Goal: Task Accomplishment & Management: Use online tool/utility

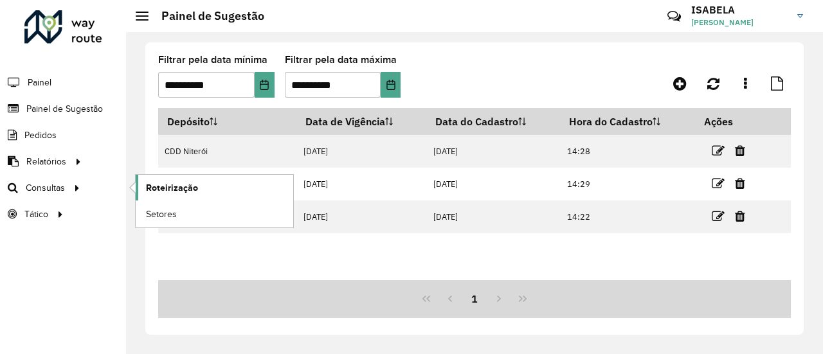
click at [168, 188] on span "Roteirização" at bounding box center [172, 188] width 52 height 14
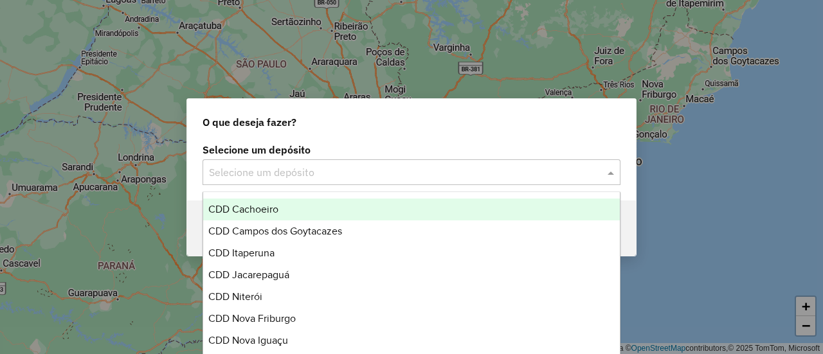
click at [400, 174] on input "text" at bounding box center [398, 172] width 379 height 15
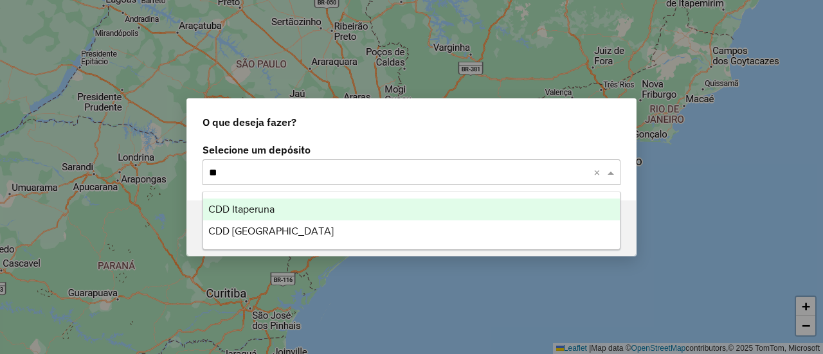
type input "***"
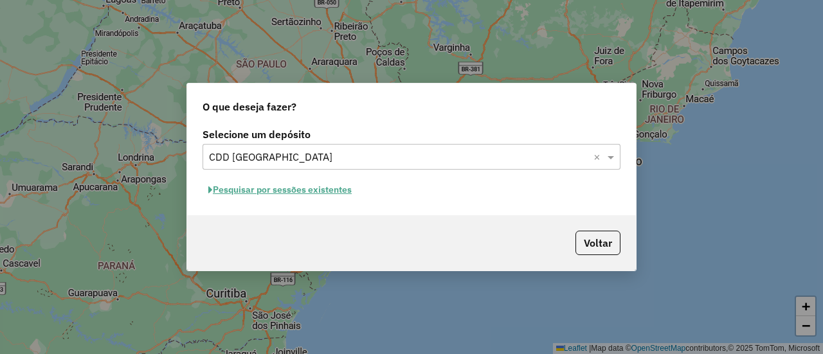
click at [332, 194] on button "Pesquisar por sessões existentes" at bounding box center [280, 190] width 155 height 20
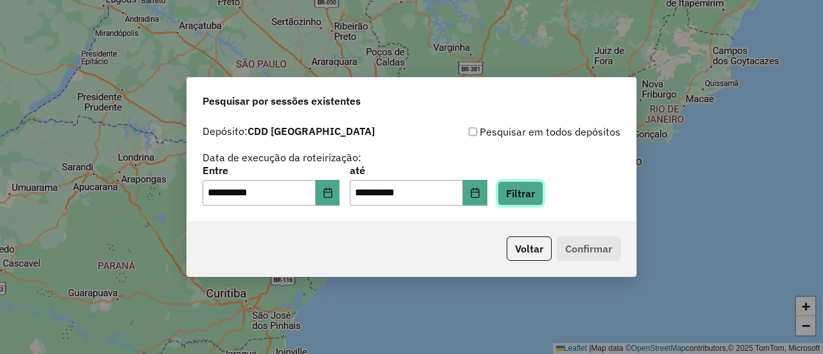
click at [537, 194] on button "Filtrar" at bounding box center [521, 193] width 46 height 24
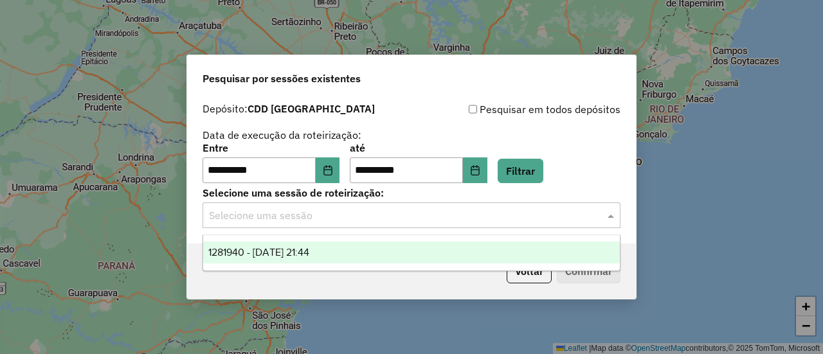
click at [361, 215] on input "text" at bounding box center [398, 215] width 379 height 15
click at [358, 253] on div "1281940 - 24/09/2025 21:44" at bounding box center [411, 253] width 416 height 22
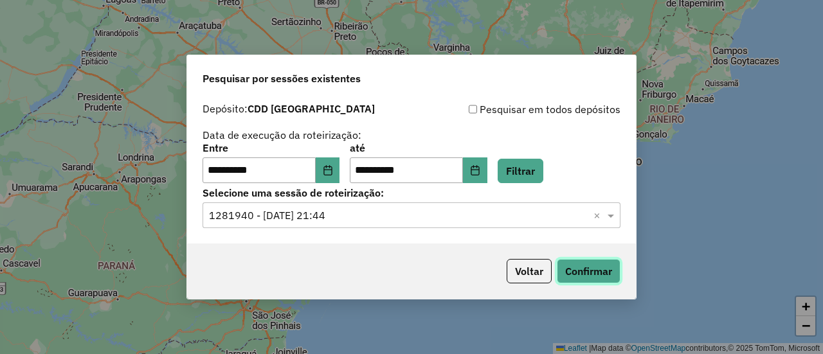
click at [585, 278] on button "Confirmar" at bounding box center [589, 271] width 64 height 24
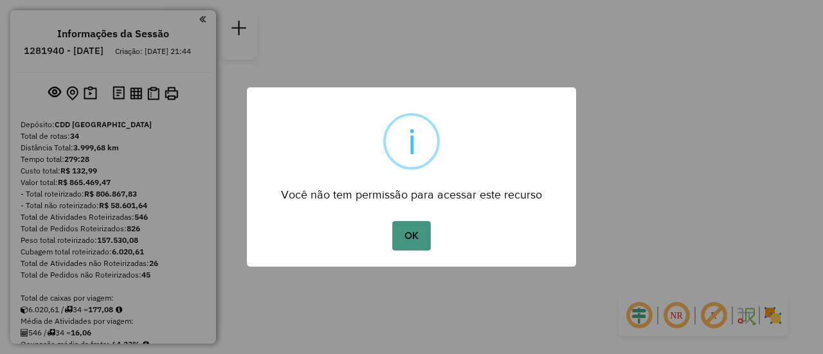
click at [419, 222] on button "OK" at bounding box center [411, 236] width 38 height 30
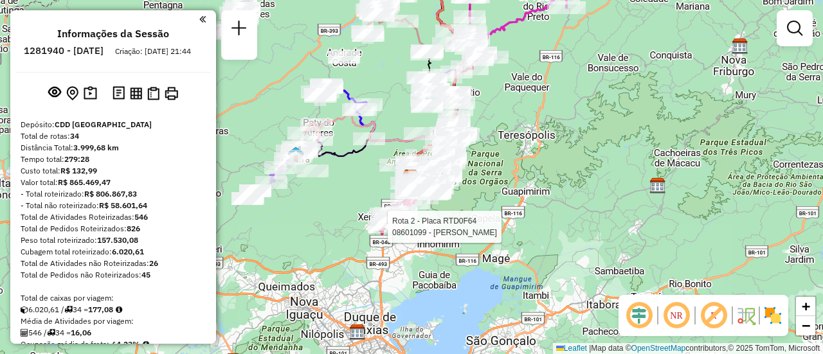
select select "**********"
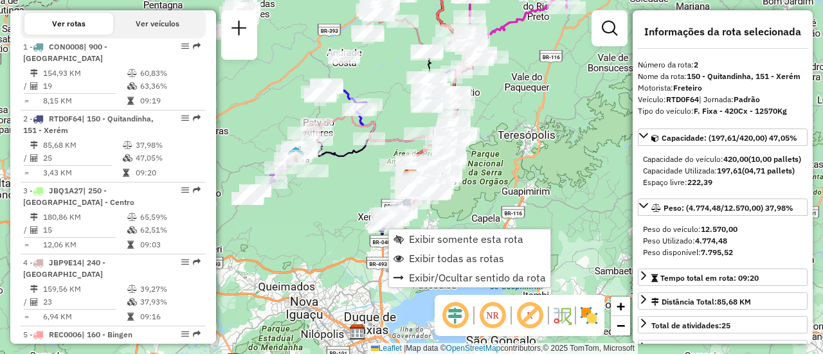
scroll to position [615, 0]
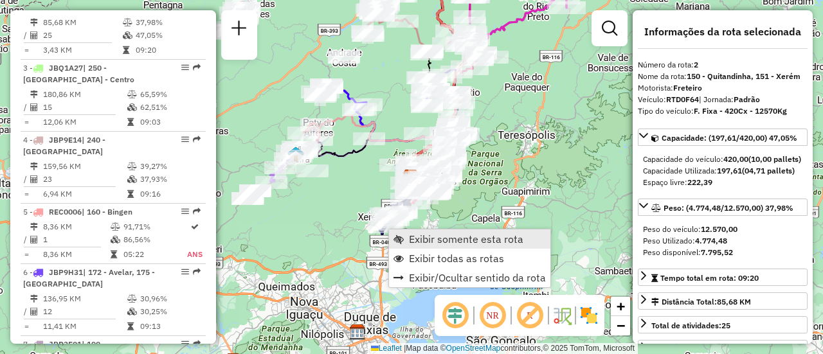
click at [431, 234] on span "Exibir somente esta rota" at bounding box center [466, 239] width 114 height 10
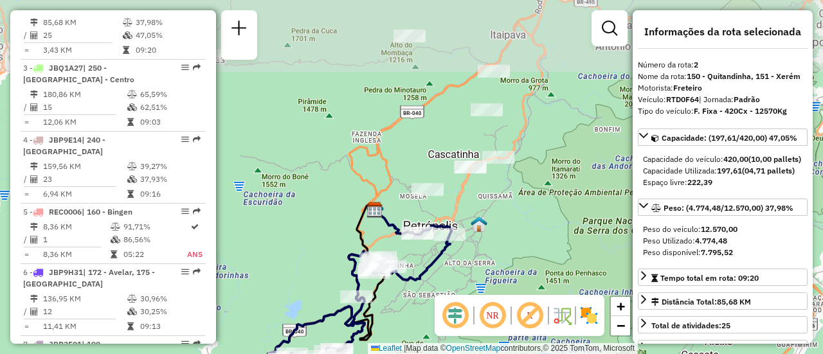
drag, startPoint x: 509, startPoint y: 158, endPoint x: 449, endPoint y: 298, distance: 152.6
click at [449, 298] on hb-router-mapa "Informações da Sessão 1281940 - [DATE] Criação: [DATE] 21:44 Depósito: CDD Petr…" at bounding box center [411, 177] width 823 height 354
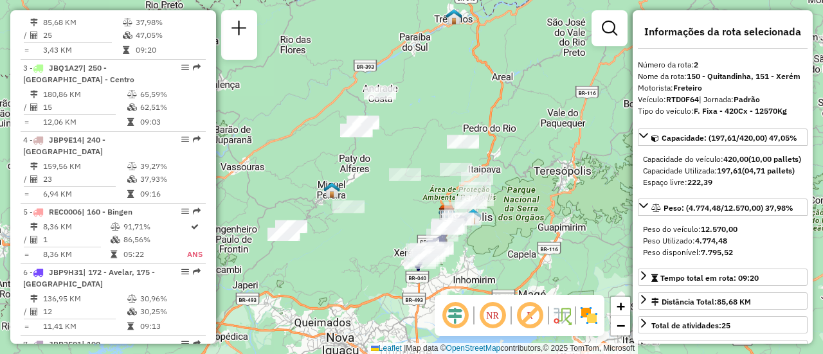
drag, startPoint x: 545, startPoint y: 150, endPoint x: 510, endPoint y: 181, distance: 46.0
click at [510, 181] on div "Janela de atendimento Grade de atendimento Capacidade Transportadoras Veículos …" at bounding box center [411, 177] width 823 height 354
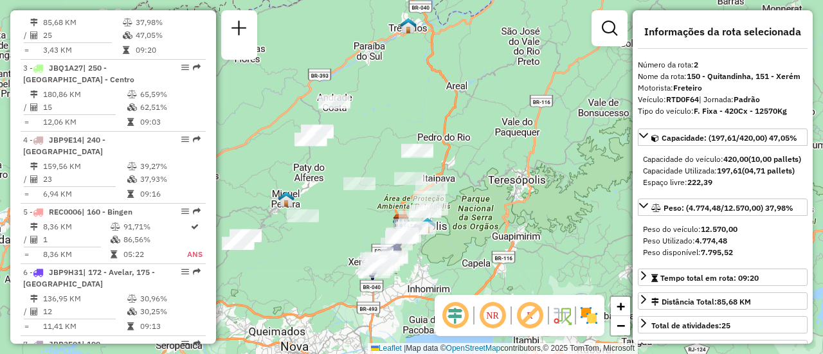
drag, startPoint x: 474, startPoint y: 241, endPoint x: 433, endPoint y: 246, distance: 40.8
click at [434, 246] on div "Janela de atendimento Grade de atendimento Capacidade Transportadoras Veículos …" at bounding box center [411, 177] width 823 height 354
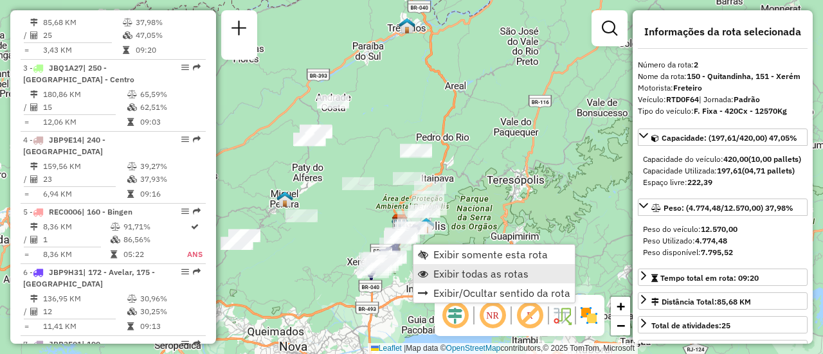
click at [452, 278] on span "Exibir todas as rotas" at bounding box center [480, 274] width 95 height 10
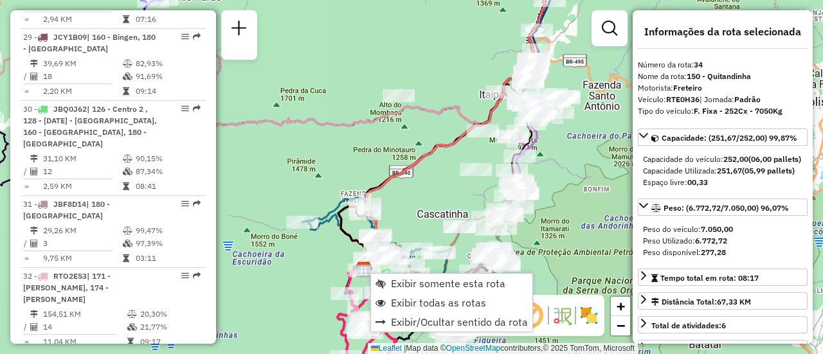
scroll to position [2854, 0]
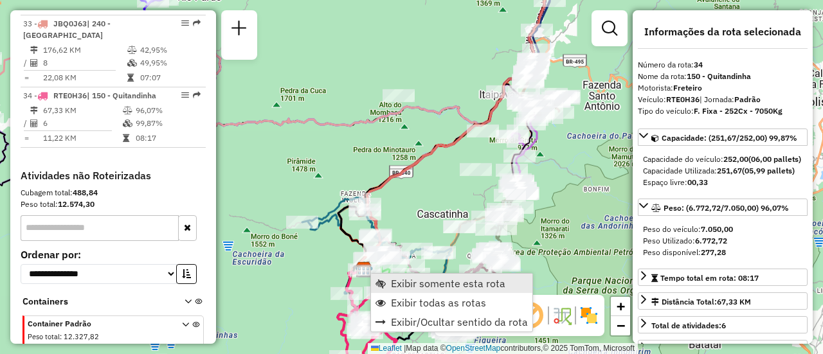
click at [392, 278] on span "Exibir somente esta rota" at bounding box center [448, 283] width 114 height 10
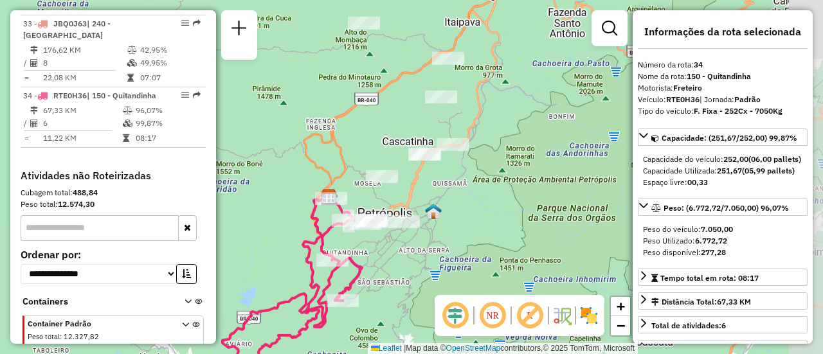
drag, startPoint x: 537, startPoint y: 157, endPoint x: 414, endPoint y: 286, distance: 178.7
click at [414, 286] on div "Janela de atendimento Grade de atendimento Capacidade Transportadoras Veículos …" at bounding box center [411, 177] width 823 height 354
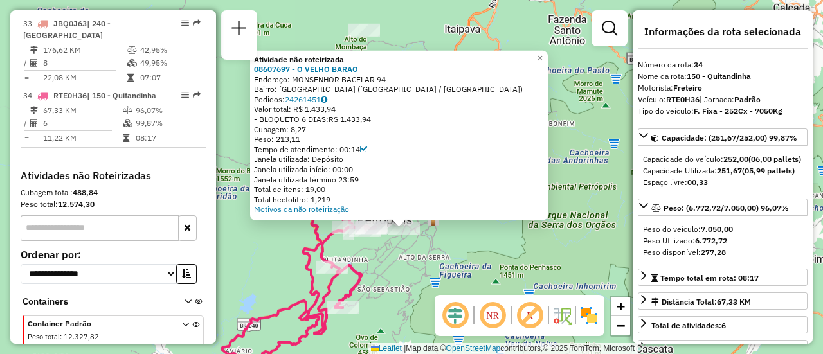
drag, startPoint x: 493, startPoint y: 201, endPoint x: 484, endPoint y: 245, distance: 44.6
click at [484, 245] on div "Atividade não roteirizada 08607697 - O VELHO BARAO Endereço: MONSENHOR BACELAR …" at bounding box center [411, 177] width 823 height 354
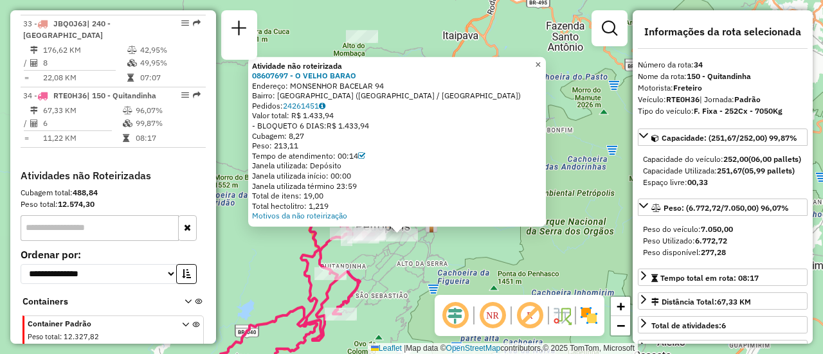
click at [541, 62] on span "×" at bounding box center [538, 64] width 6 height 11
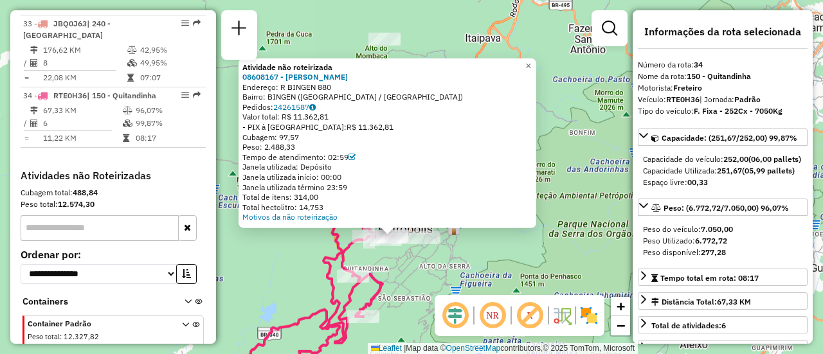
drag, startPoint x: 585, startPoint y: 87, endPoint x: 566, endPoint y: 146, distance: 61.4
click at [566, 146] on div "Atividade não roteirizada 08608167 - [PERSON_NAME]: [STREET_ADDRESS] Pedidos: 2…" at bounding box center [411, 177] width 823 height 354
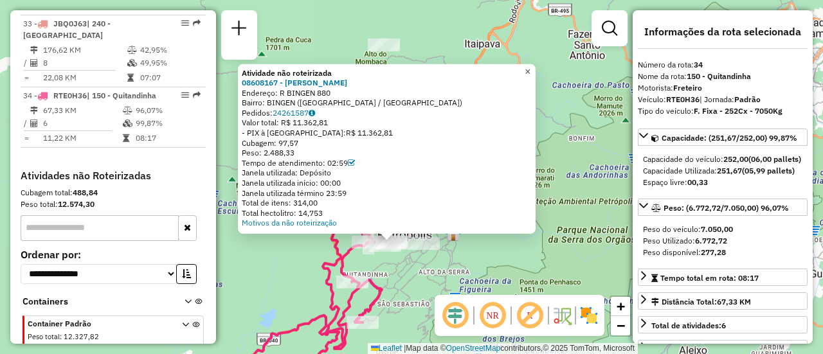
click at [530, 66] on span "×" at bounding box center [528, 71] width 6 height 11
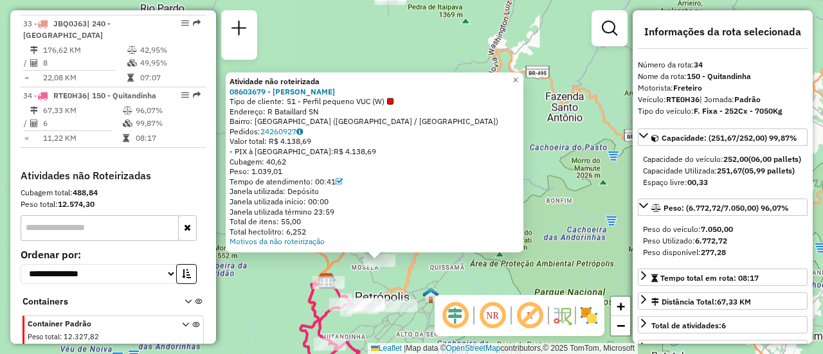
drag, startPoint x: 530, startPoint y: 195, endPoint x: 498, endPoint y: 278, distance: 89.5
click at [498, 278] on div "Atividade não roteirizada 08603679 - [PERSON_NAME] MIR Tipo de cliente: 51 - Pe…" at bounding box center [411, 177] width 823 height 354
click at [518, 75] on span "×" at bounding box center [515, 80] width 6 height 11
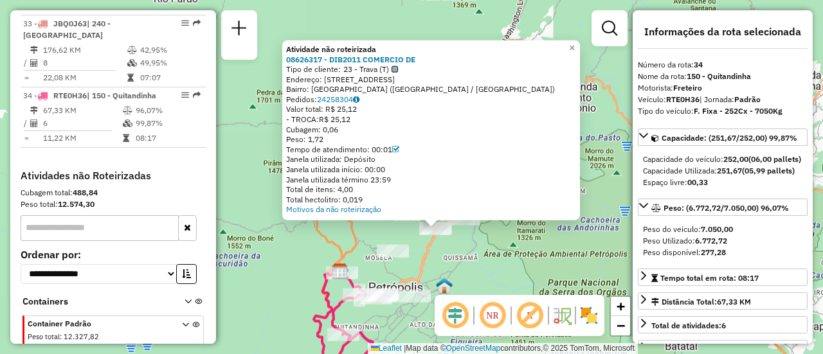
drag, startPoint x: 485, startPoint y: 215, endPoint x: 509, endPoint y: 267, distance: 56.9
click at [509, 267] on div "Atividade não roteirizada 08626317 - DIB2011 COMERCIO DE Tipo de cliente: 23 - …" at bounding box center [411, 177] width 823 height 354
click at [580, 41] on link "×" at bounding box center [571, 48] width 15 height 15
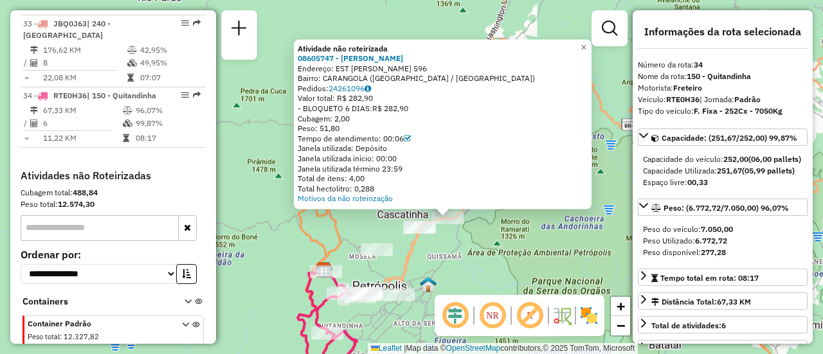
drag, startPoint x: 471, startPoint y: 221, endPoint x: 507, endPoint y: 262, distance: 54.2
click at [507, 262] on div "Atividade não roteirizada 08605747 - [PERSON_NAME]: EST [PERSON_NAME] 596 Bairr…" at bounding box center [411, 177] width 823 height 354
click at [586, 41] on span "×" at bounding box center [584, 46] width 6 height 11
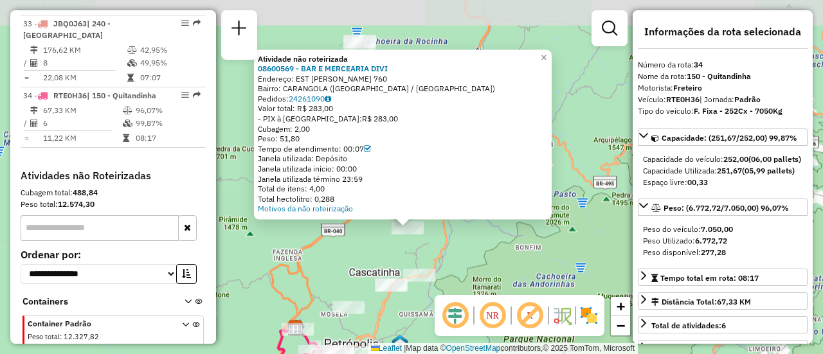
drag, startPoint x: 476, startPoint y: 203, endPoint x: 471, endPoint y: 266, distance: 63.2
click at [471, 266] on div "Atividade não roteirizada 08600569 - BAR E MERCEARIA DIVI Endereço: EST [PERSON…" at bounding box center [411, 177] width 823 height 354
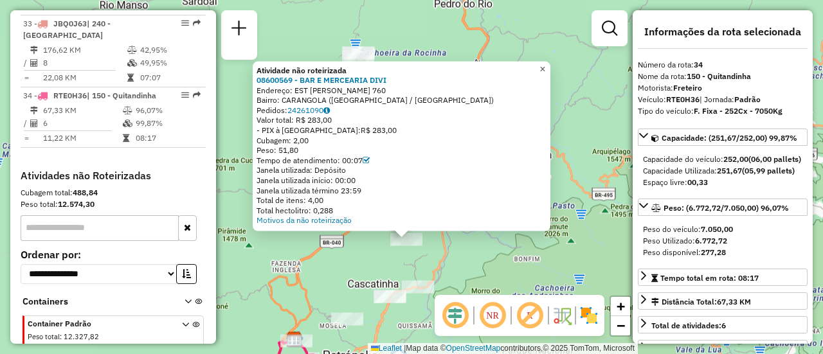
click at [545, 66] on span "×" at bounding box center [542, 68] width 6 height 11
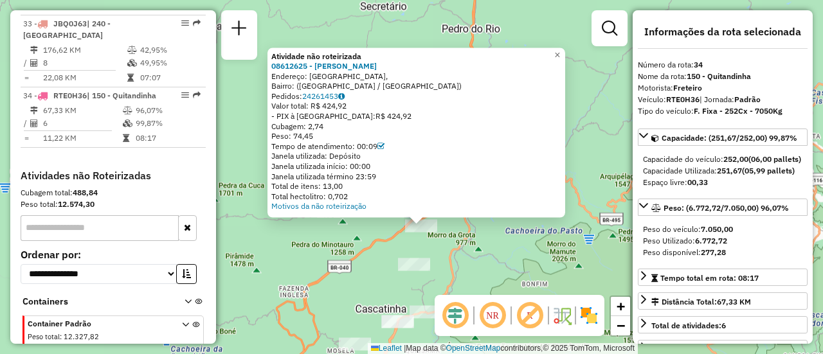
drag, startPoint x: 459, startPoint y: 214, endPoint x: 469, endPoint y: 264, distance: 50.4
click at [469, 264] on div "Atividade não roteirizada 08612625 - [PERSON_NAME] Endereço: [GEOGRAPHIC_DATA]:…" at bounding box center [411, 177] width 823 height 354
click at [560, 50] on span "×" at bounding box center [557, 55] width 6 height 11
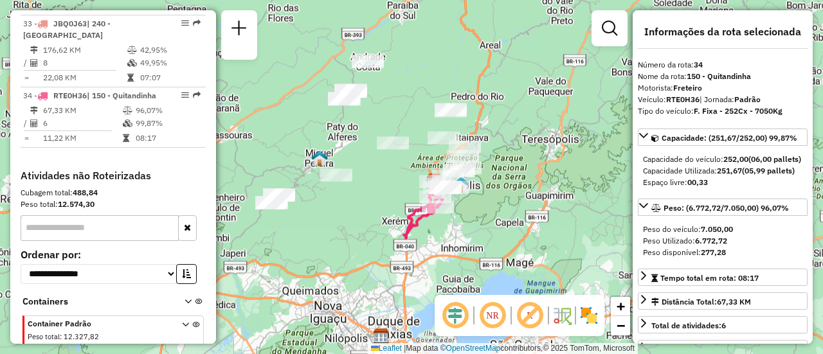
drag, startPoint x: 365, startPoint y: 145, endPoint x: 426, endPoint y: 141, distance: 60.6
click at [426, 141] on div "Janela de atendimento Grade de atendimento Capacidade Transportadoras Veículos …" at bounding box center [411, 177] width 823 height 354
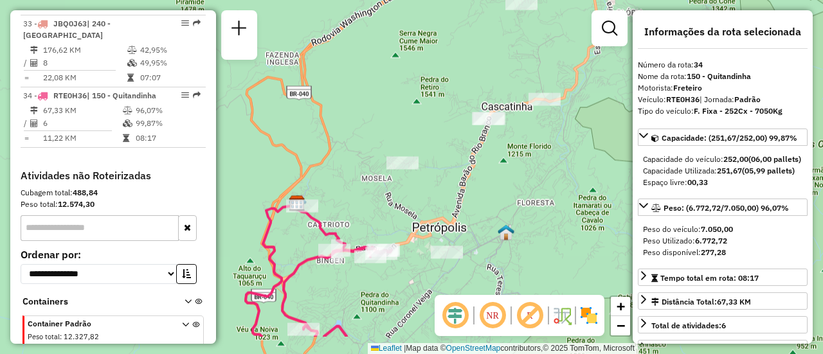
drag, startPoint x: 446, startPoint y: 217, endPoint x: 443, endPoint y: 167, distance: 50.3
click at [443, 167] on div "Janela de atendimento Grade de atendimento Capacidade Transportadoras Veículos …" at bounding box center [411, 177] width 823 height 354
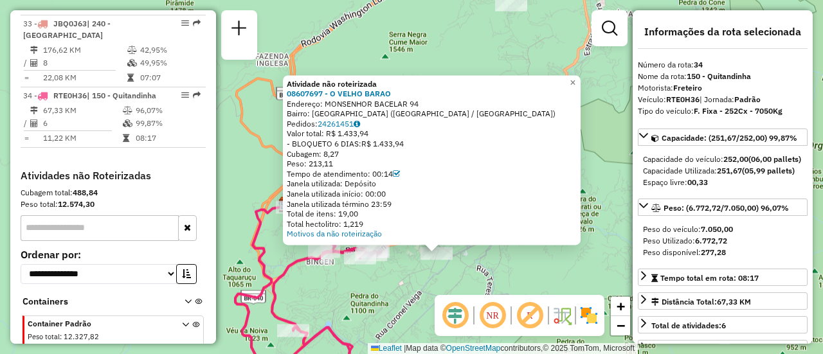
drag, startPoint x: 442, startPoint y: 241, endPoint x: 465, endPoint y: 313, distance: 75.6
click at [465, 313] on hb-router-mapa "Informações da Sessão 1281940 - [DATE] Criação: [DATE] 21:44 Depósito: CDD Petr…" at bounding box center [411, 177] width 823 height 354
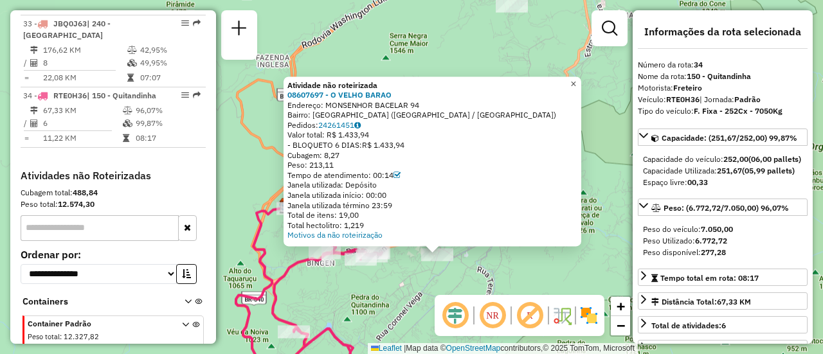
click at [576, 78] on span "×" at bounding box center [573, 83] width 6 height 11
